Goal: Communication & Community: Share content

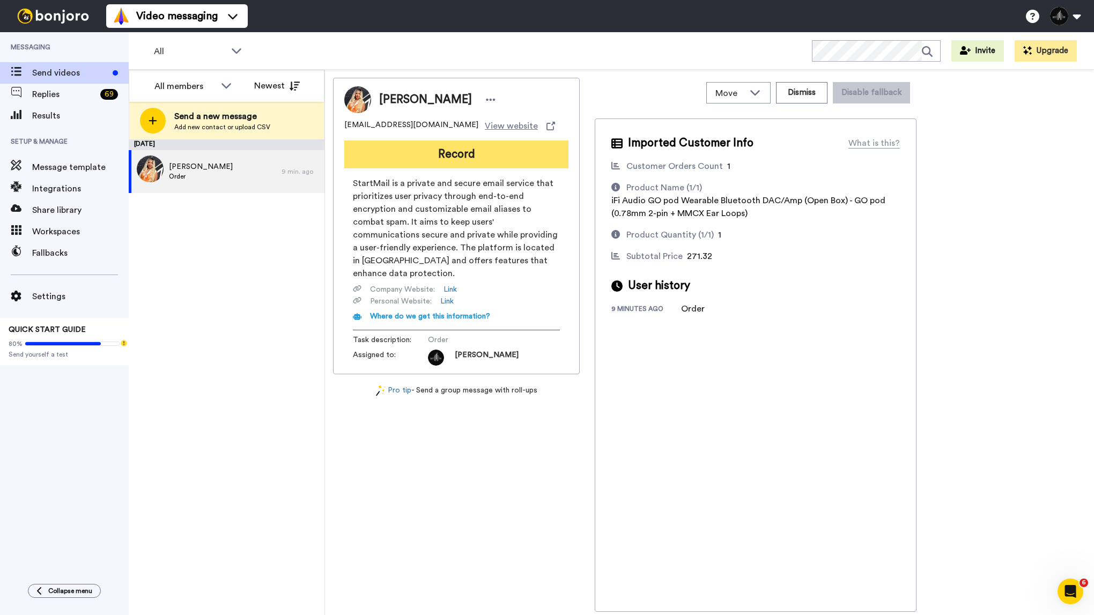
click at [494, 161] on button "Record" at bounding box center [456, 154] width 224 height 28
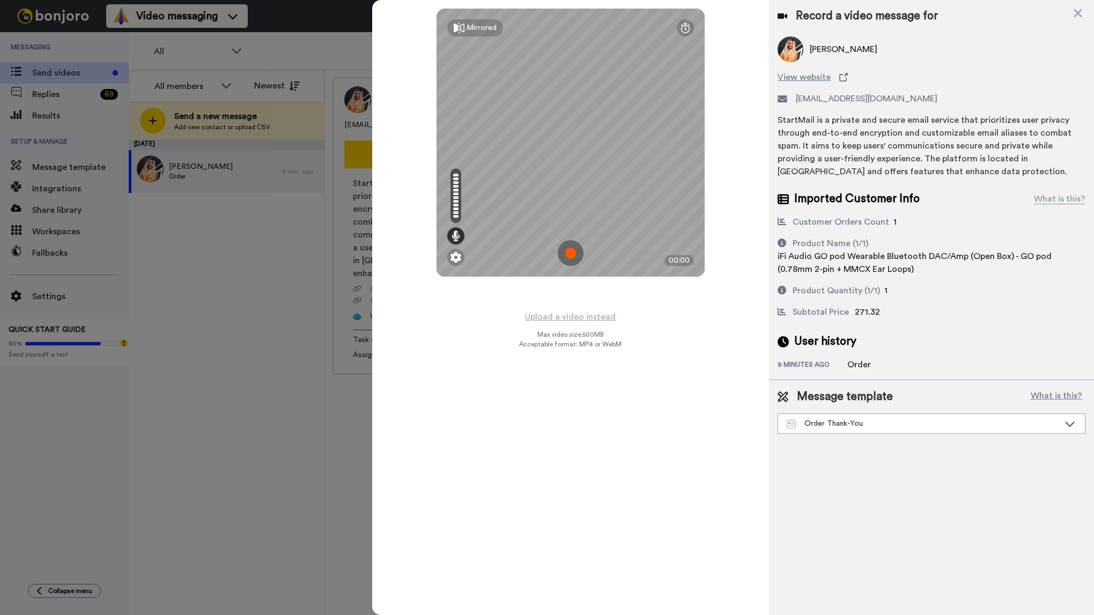
click at [575, 248] on img at bounding box center [571, 253] width 26 height 26
click at [575, 256] on img at bounding box center [571, 253] width 26 height 26
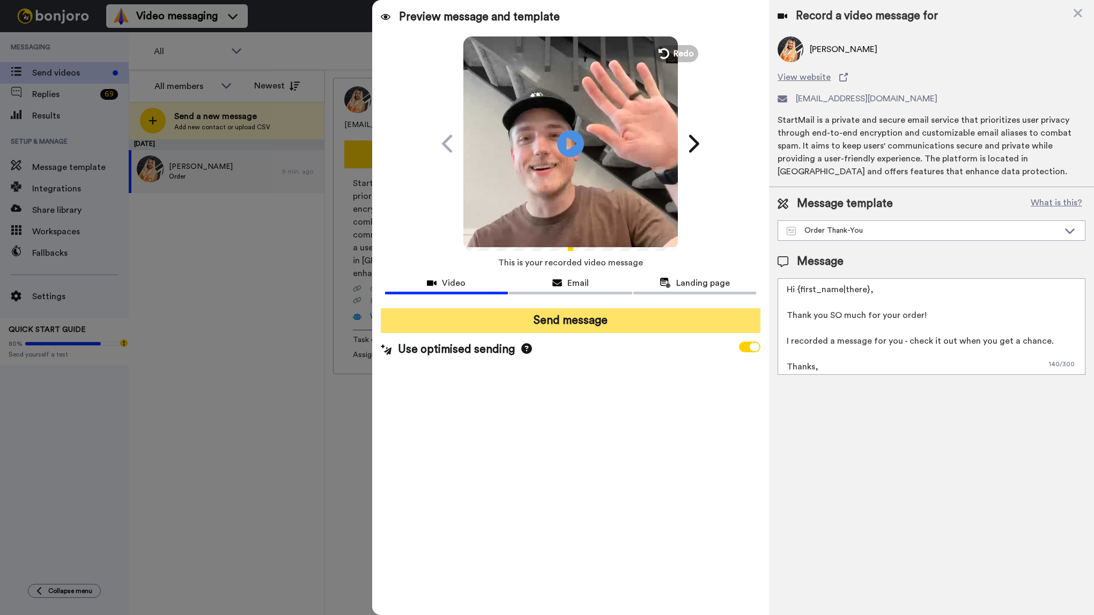
click at [605, 310] on button "Send message" at bounding box center [571, 320] width 380 height 25
